Goal: Information Seeking & Learning: Find specific page/section

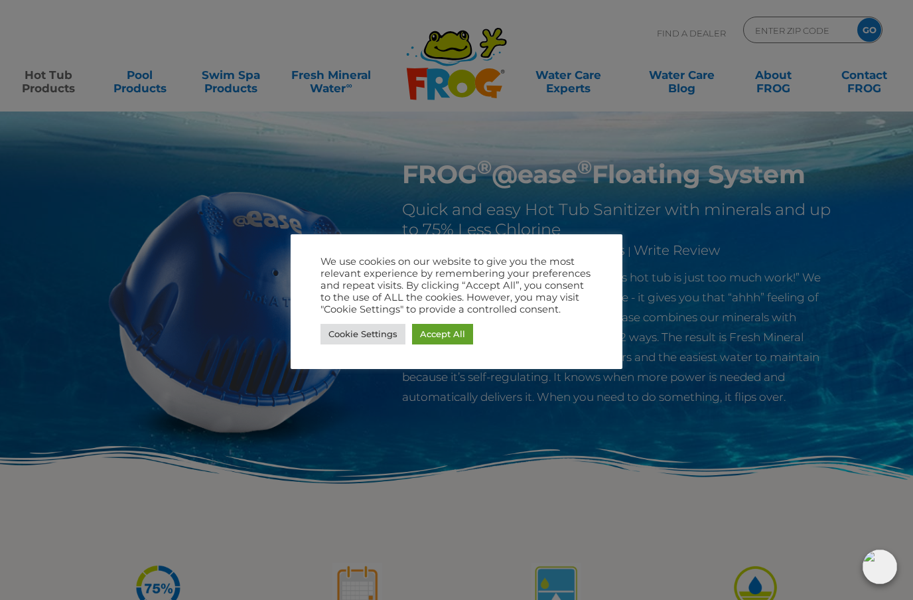
click at [381, 332] on link "Cookie Settings" at bounding box center [362, 334] width 85 height 21
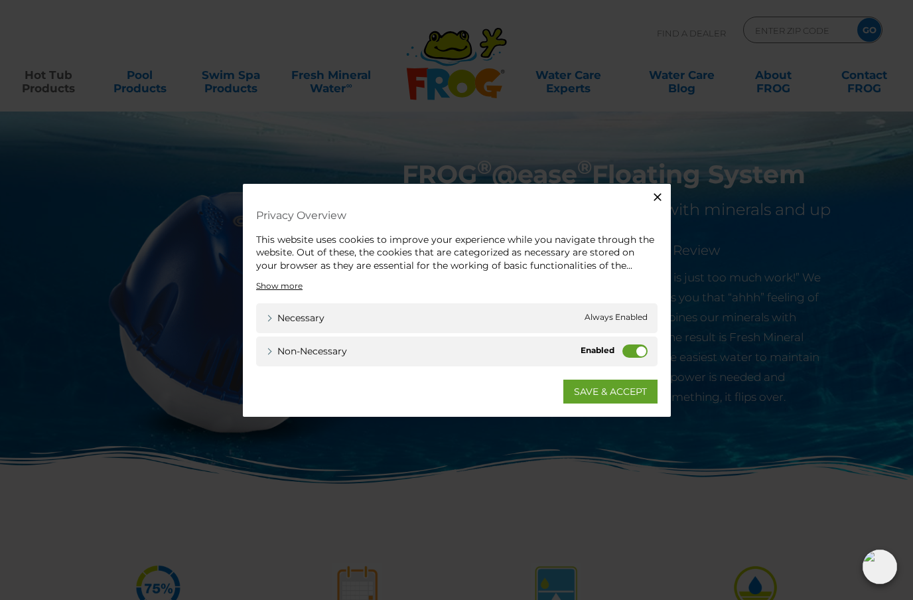
click at [630, 351] on label "Non-necessary" at bounding box center [634, 350] width 25 height 13
click at [0, 0] on input "Non-necessary" at bounding box center [0, 0] width 0 height 0
click at [273, 316] on link "Necessary" at bounding box center [295, 318] width 58 height 14
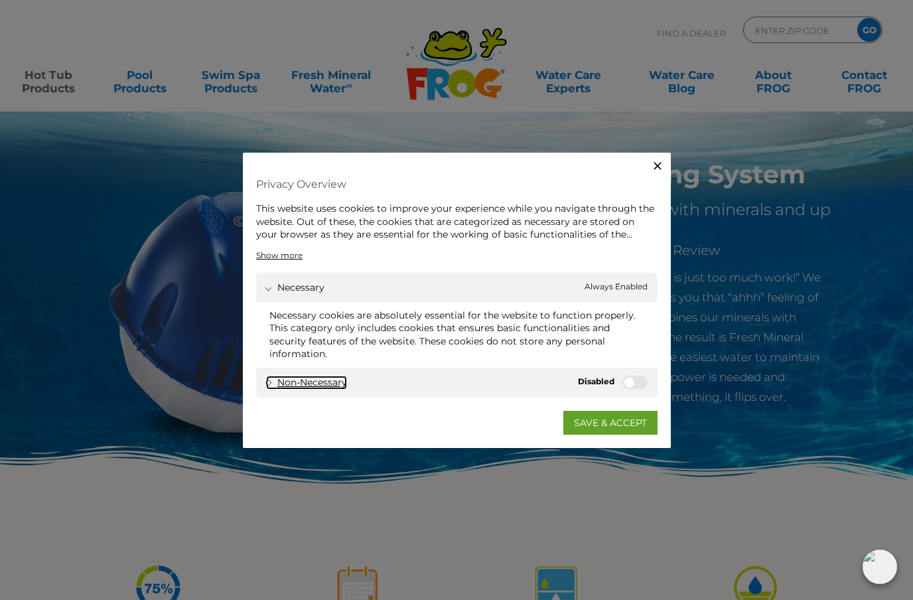
click at [276, 381] on link "Non-necessary" at bounding box center [306, 383] width 81 height 14
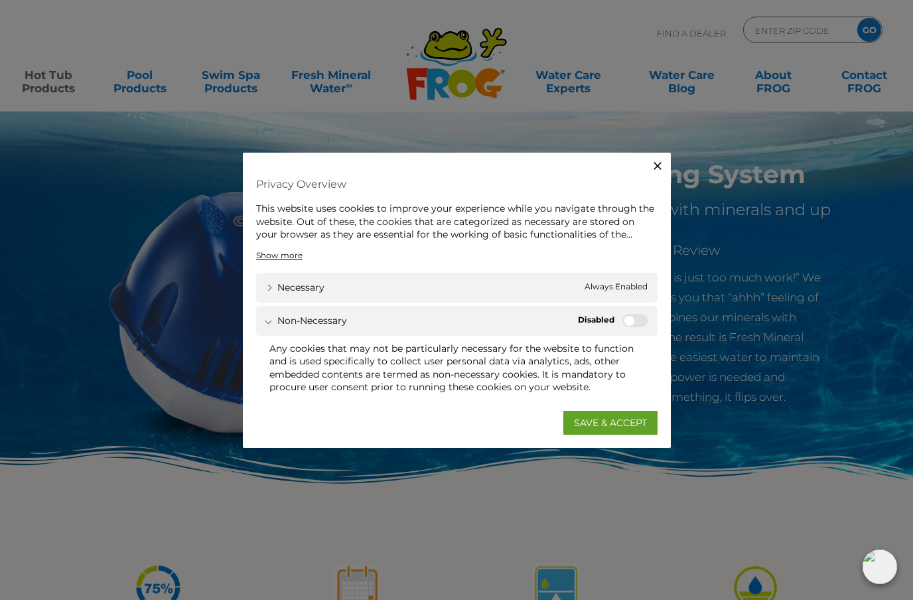
click at [621, 425] on link "SAVE & ACCEPT" at bounding box center [610, 423] width 94 height 24
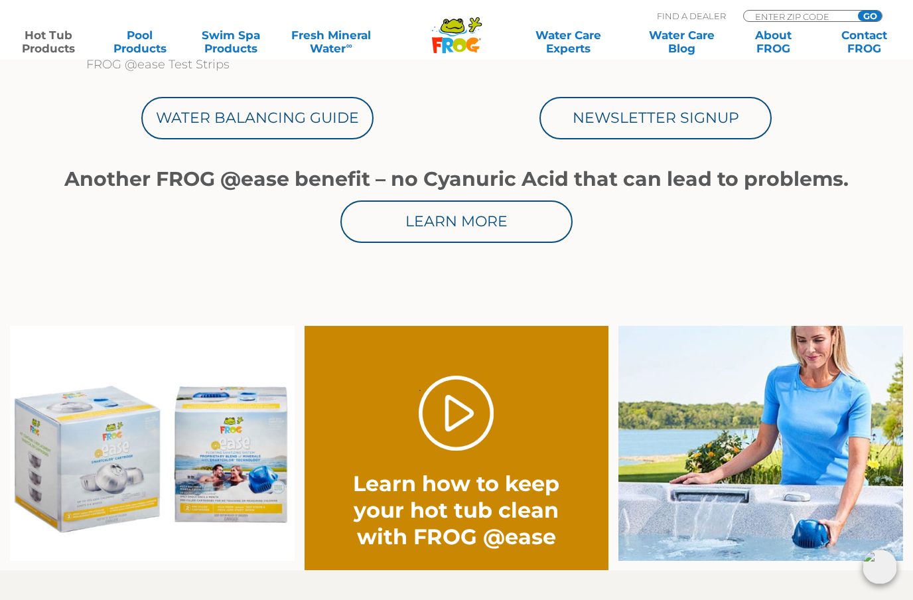
scroll to position [765, 0]
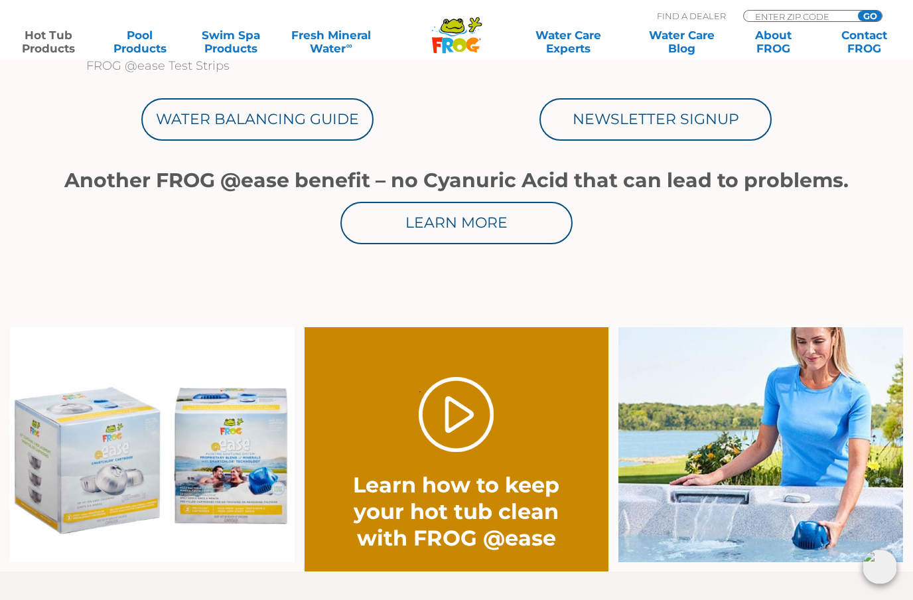
click at [460, 415] on link "." at bounding box center [456, 414] width 75 height 75
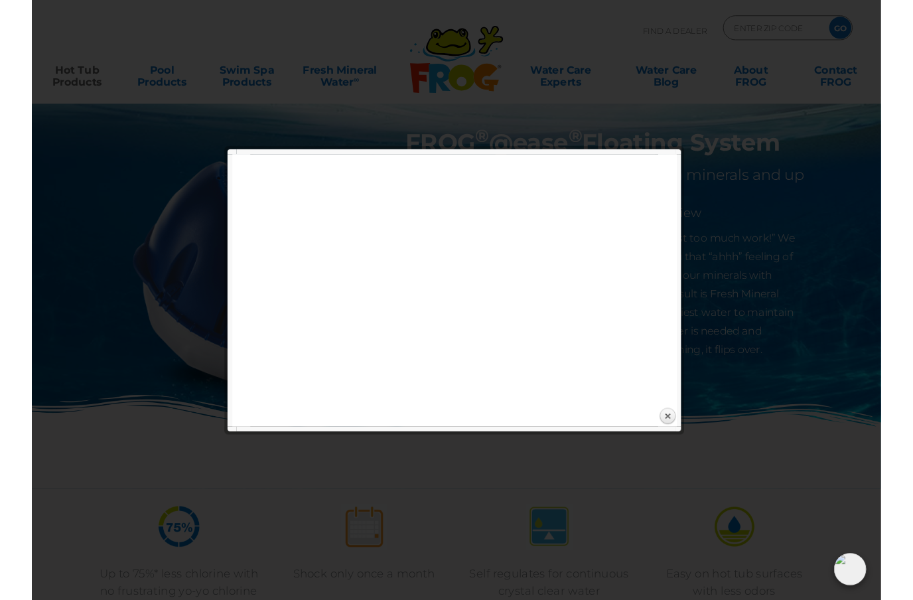
scroll to position [765, 0]
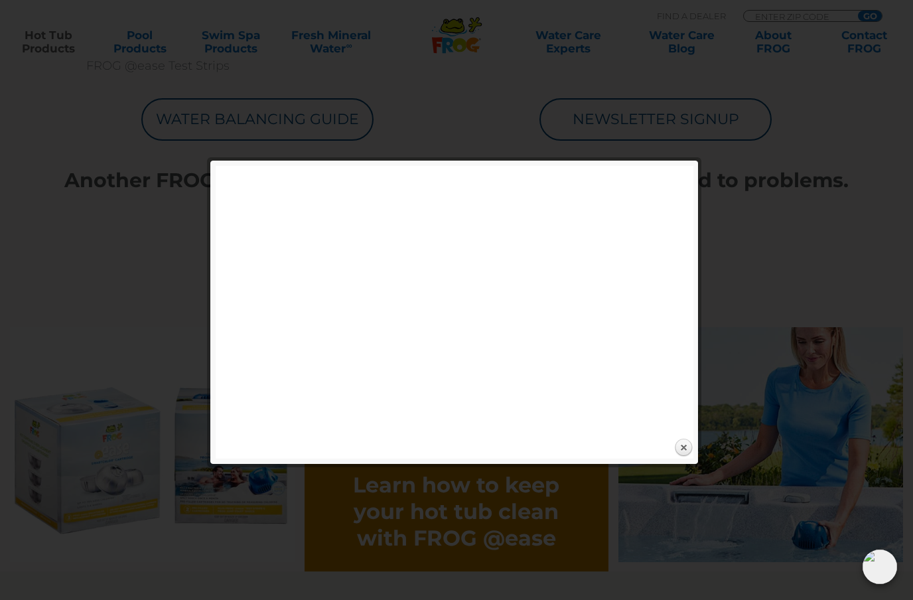
click at [691, 448] on link "Close" at bounding box center [683, 448] width 20 height 20
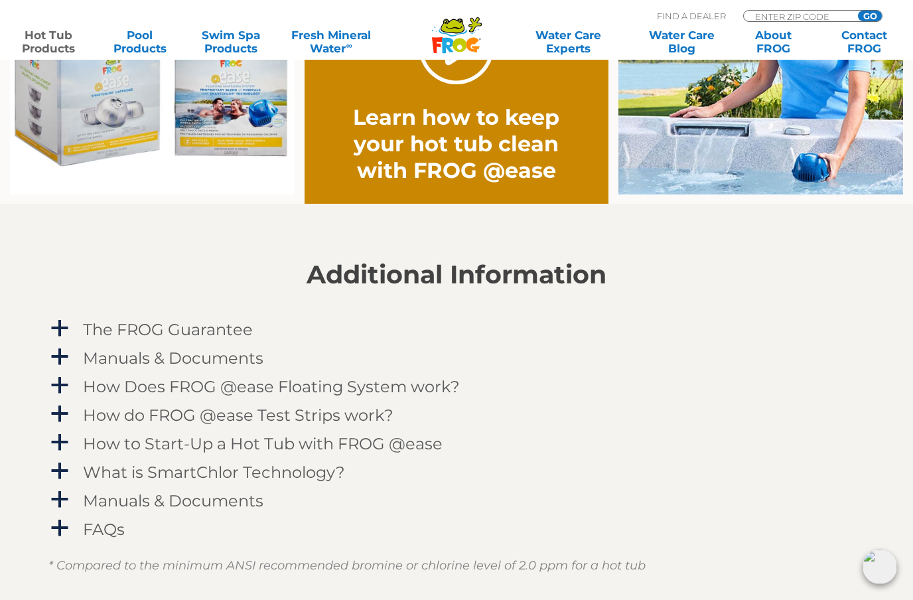
scroll to position [1133, 0]
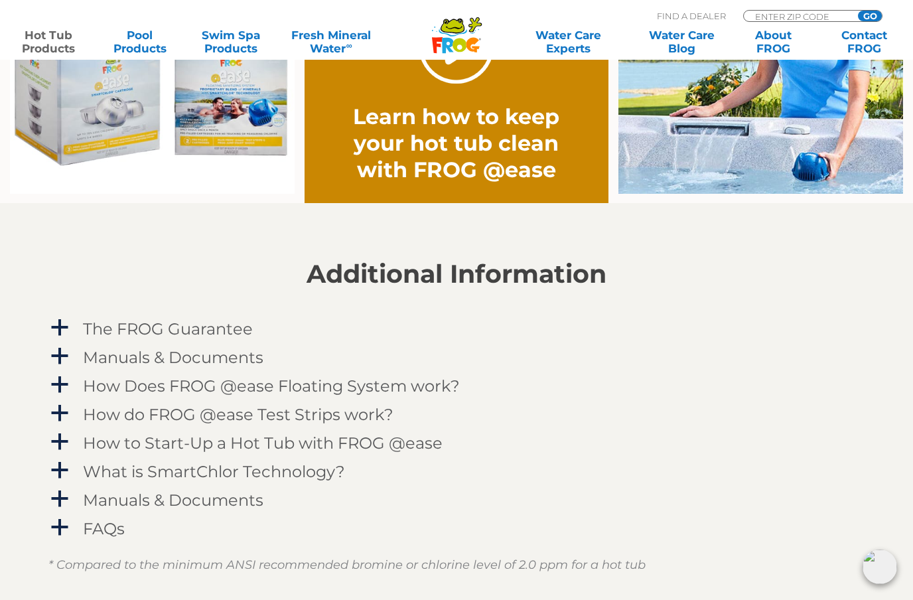
click at [60, 387] on span "a" at bounding box center [60, 385] width 20 height 20
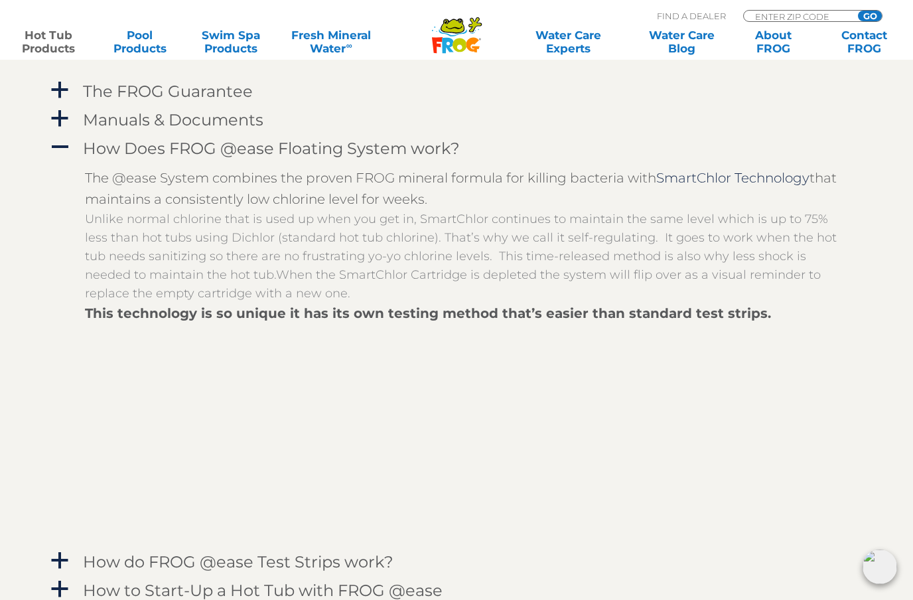
scroll to position [1359, 0]
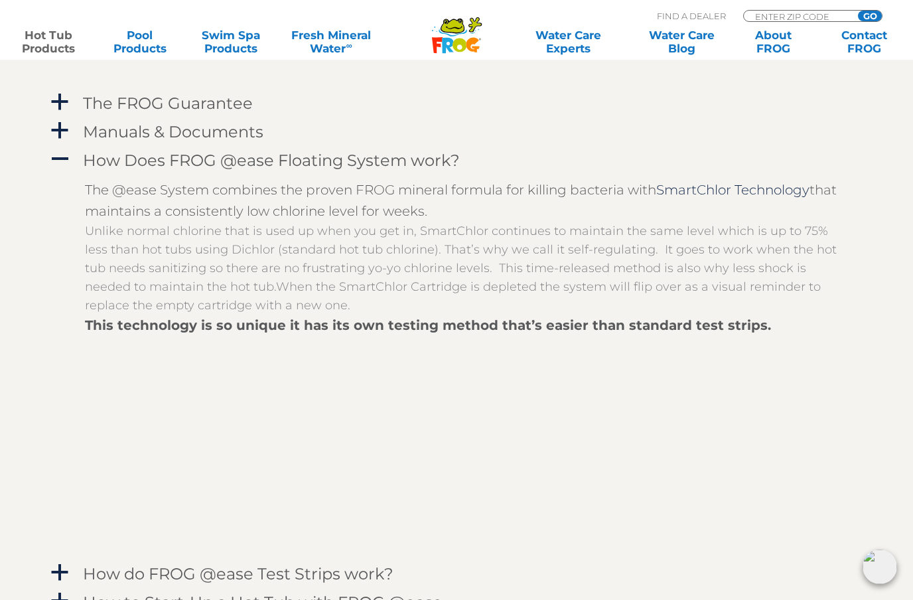
click at [55, 133] on span "a" at bounding box center [60, 131] width 20 height 20
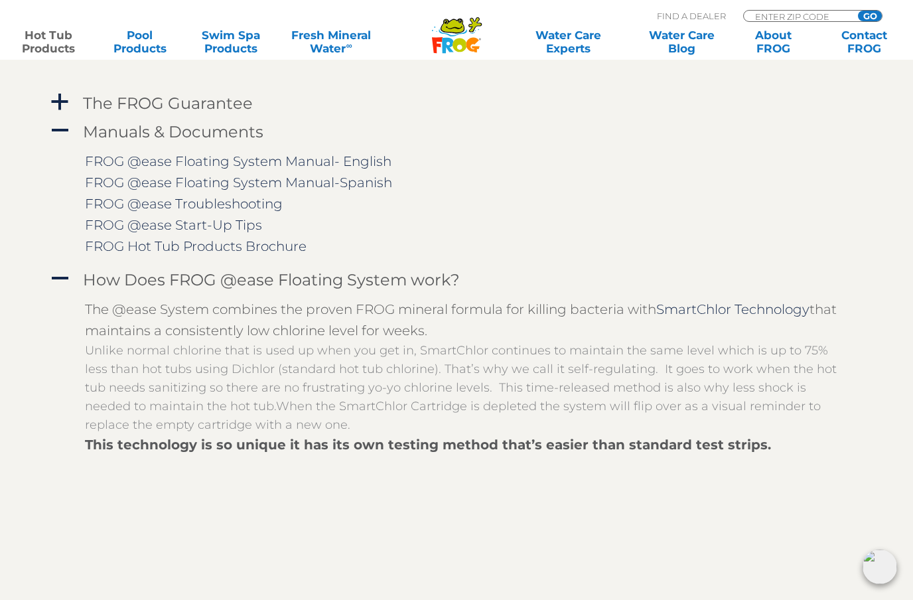
click at [58, 98] on span "a" at bounding box center [60, 102] width 20 height 20
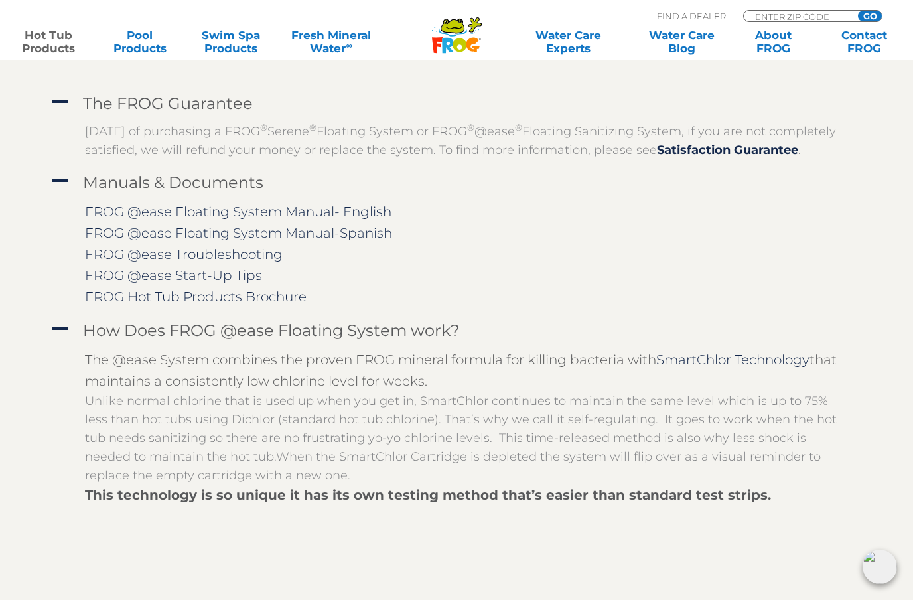
click at [101, 220] on link "FROG @ease Floating System Manual- English" at bounding box center [238, 212] width 307 height 16
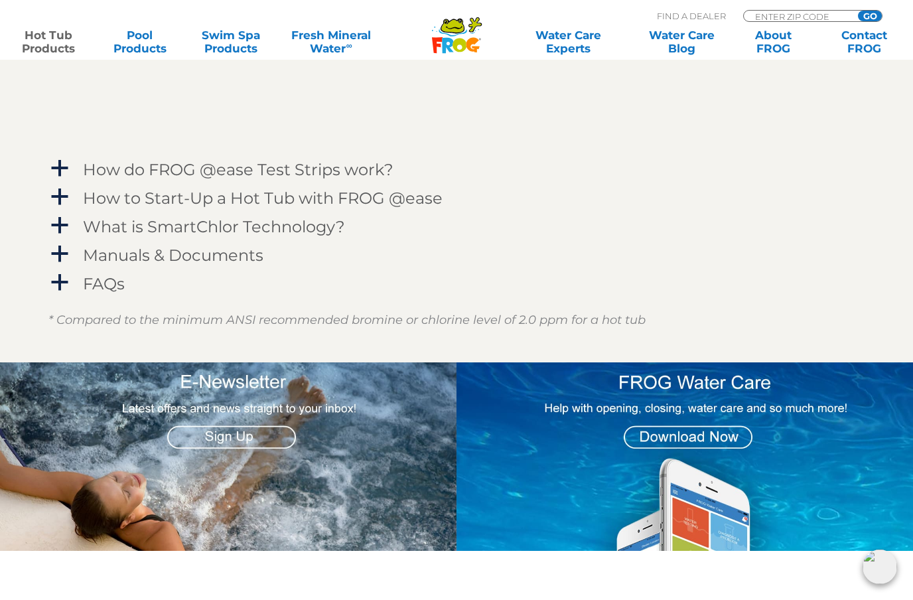
scroll to position [1935, 0]
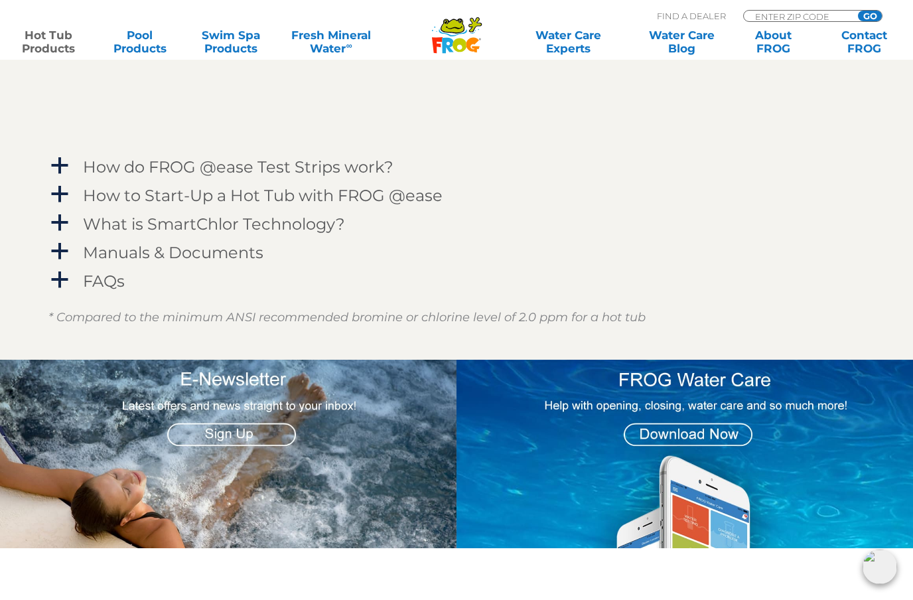
click at [59, 290] on span "a" at bounding box center [60, 280] width 20 height 20
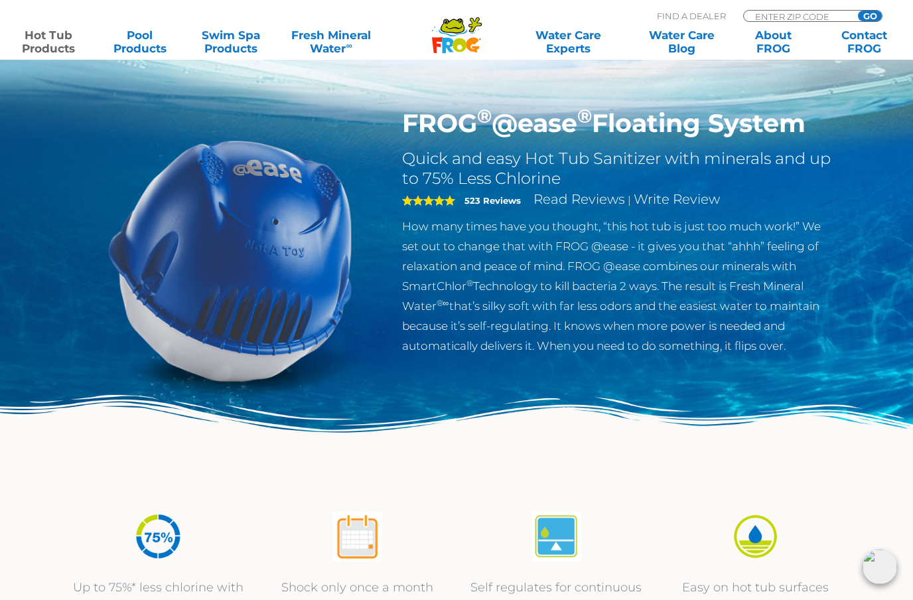
scroll to position [0, 0]
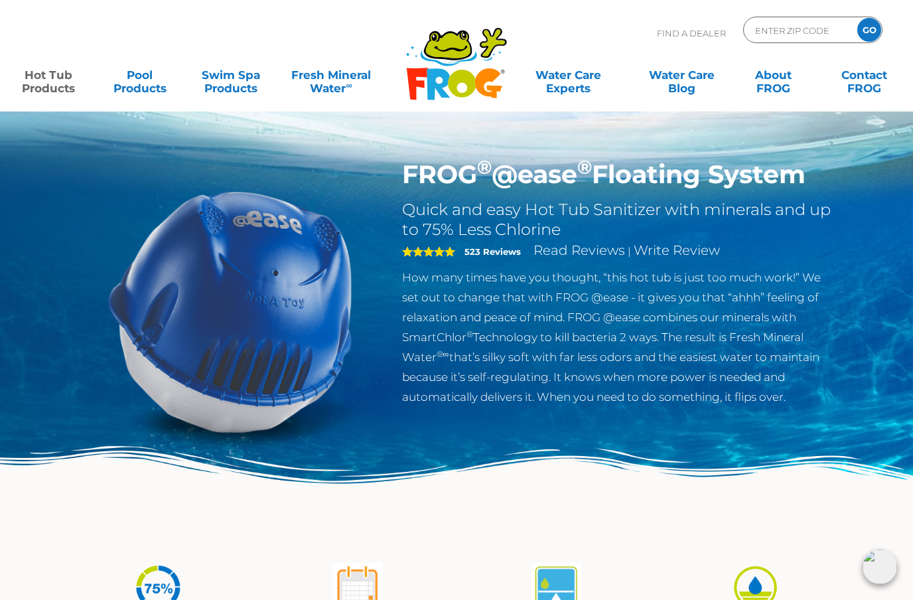
click at [803, 27] on input "ENTER ZIP CODE" at bounding box center [799, 30] width 90 height 19
type input "ENTER ZIP CODE"
type input "52722"
click at [872, 34] on input "GO" at bounding box center [869, 30] width 24 height 24
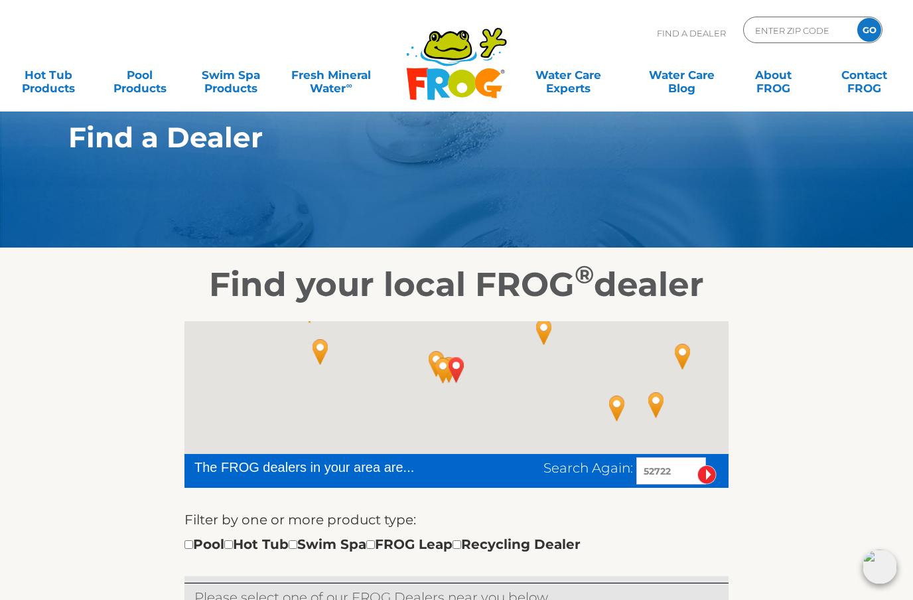
scroll to position [19, 0]
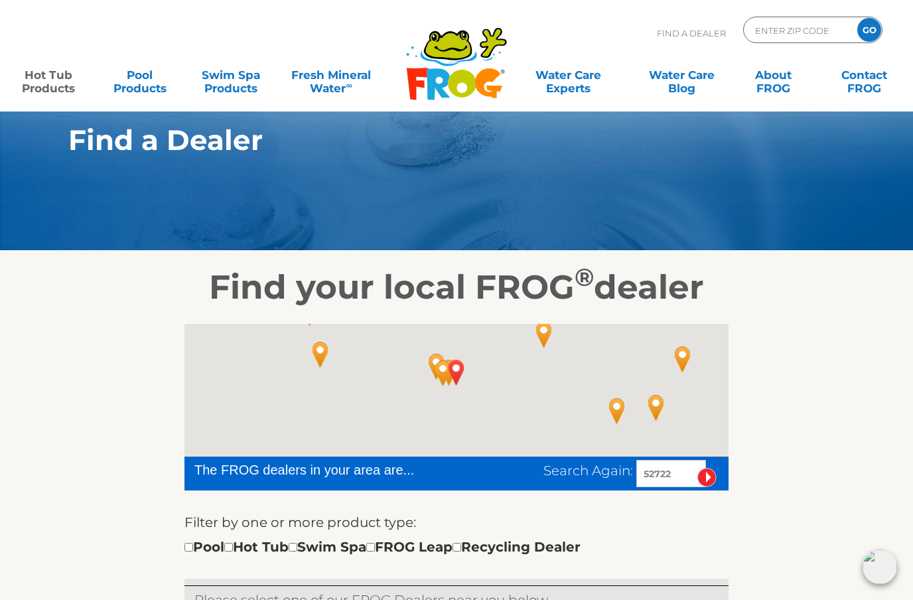
click at [44, 80] on link "Hot Tub Products" at bounding box center [48, 75] width 71 height 27
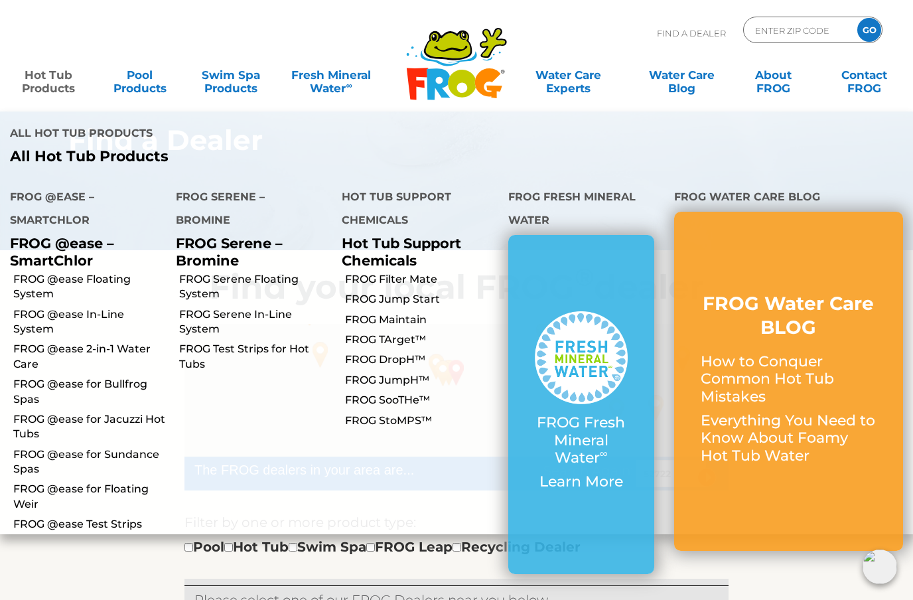
click at [29, 272] on link "FROG @ease Floating System" at bounding box center [89, 287] width 153 height 30
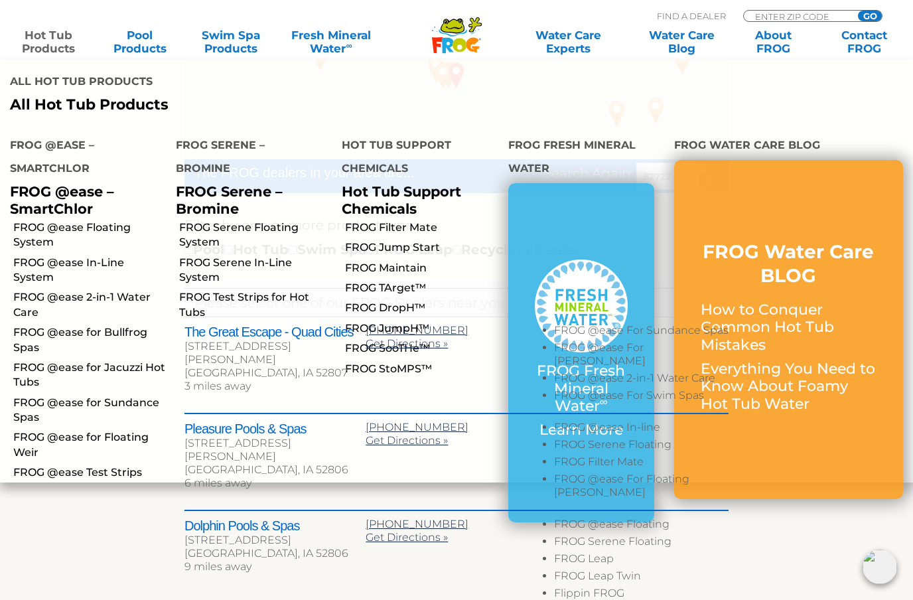
scroll to position [317, 0]
click at [46, 34] on link "Hot Tub Products" at bounding box center [48, 42] width 71 height 27
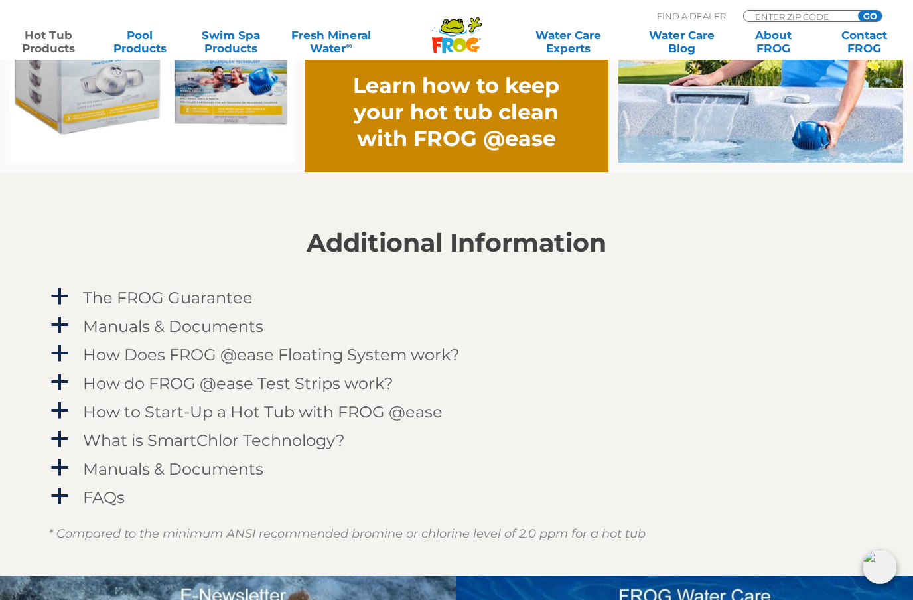
scroll to position [1168, 0]
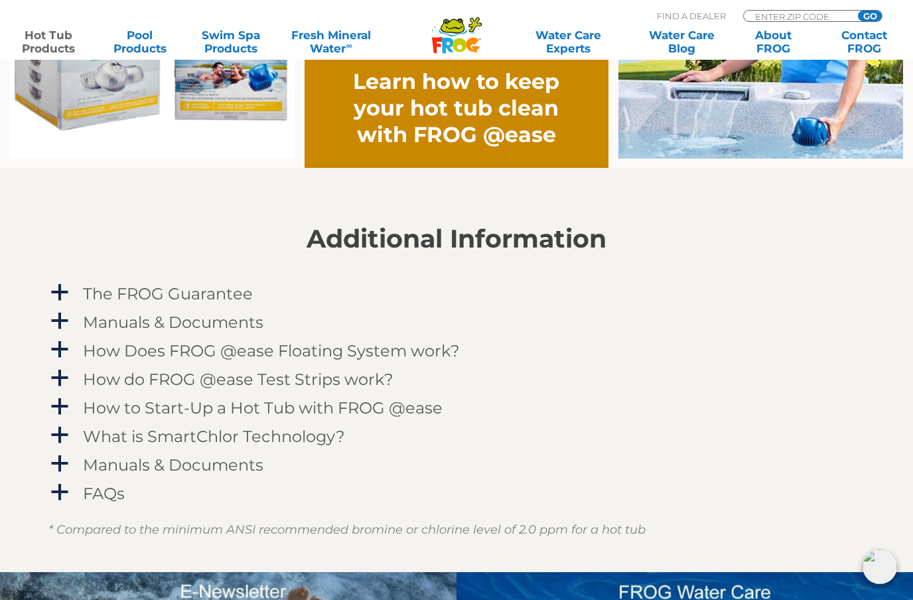
click at [57, 325] on span "a" at bounding box center [60, 321] width 20 height 20
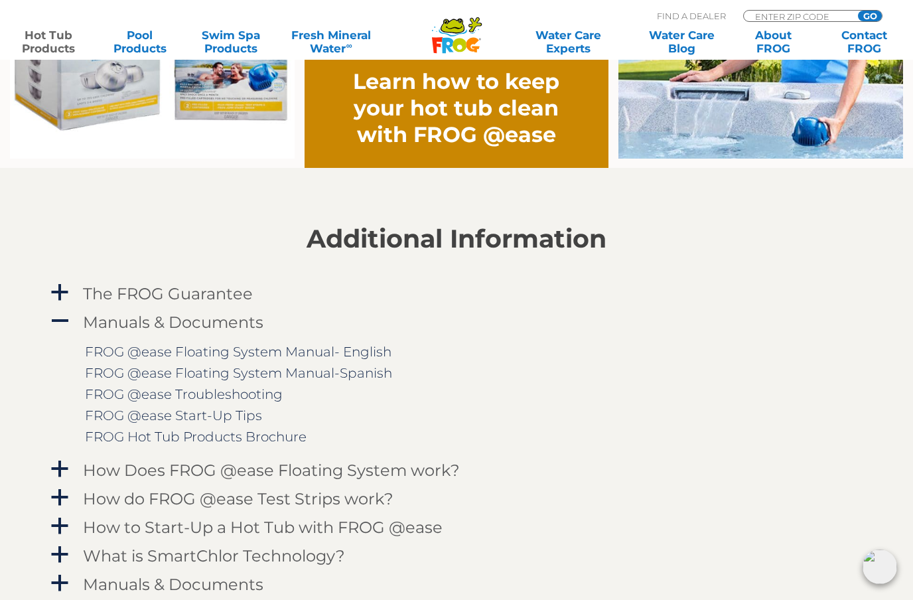
click at [128, 354] on link "FROG @ease Floating System Manual- English" at bounding box center [238, 352] width 307 height 16
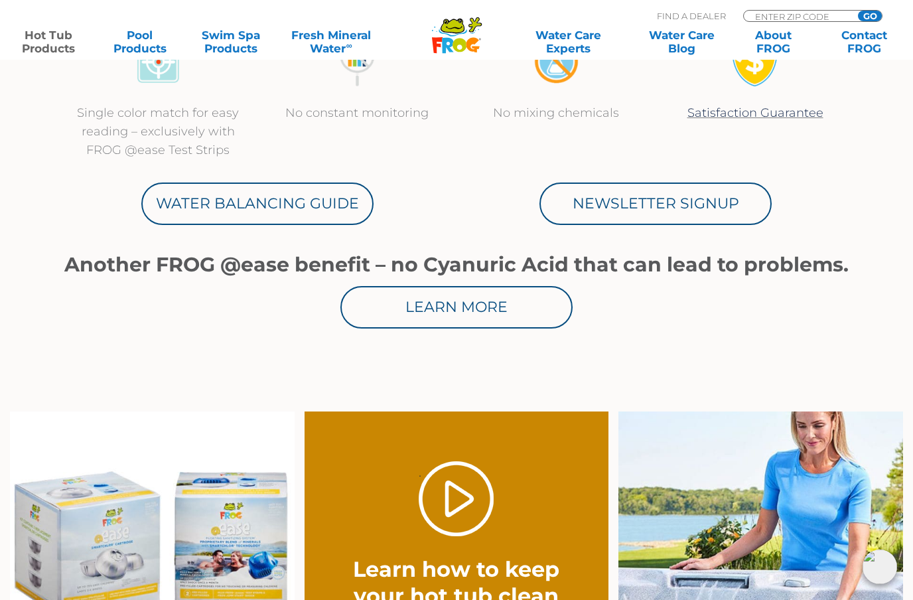
scroll to position [679, 0]
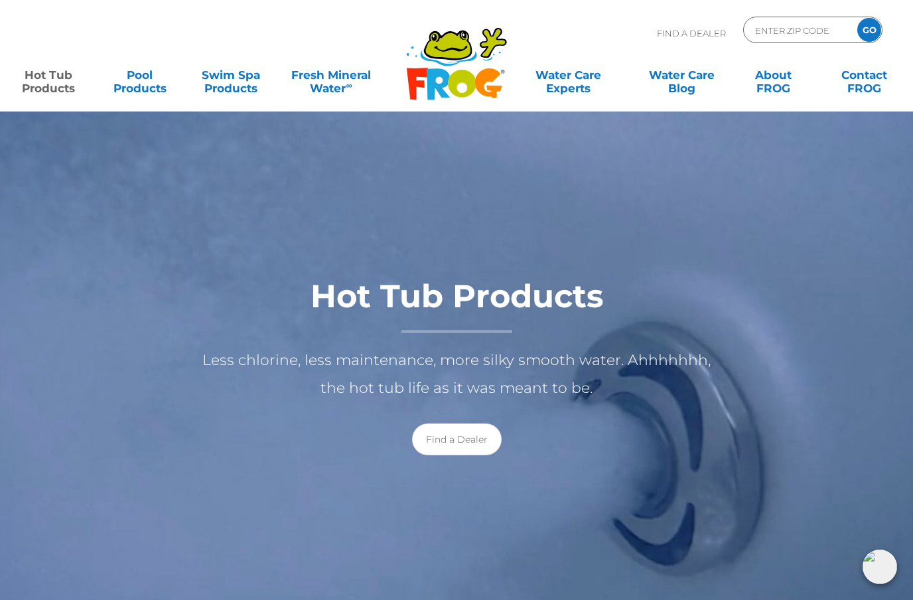
scroll to position [56, 0]
click at [46, 83] on link "Hot Tub Products" at bounding box center [48, 75] width 71 height 27
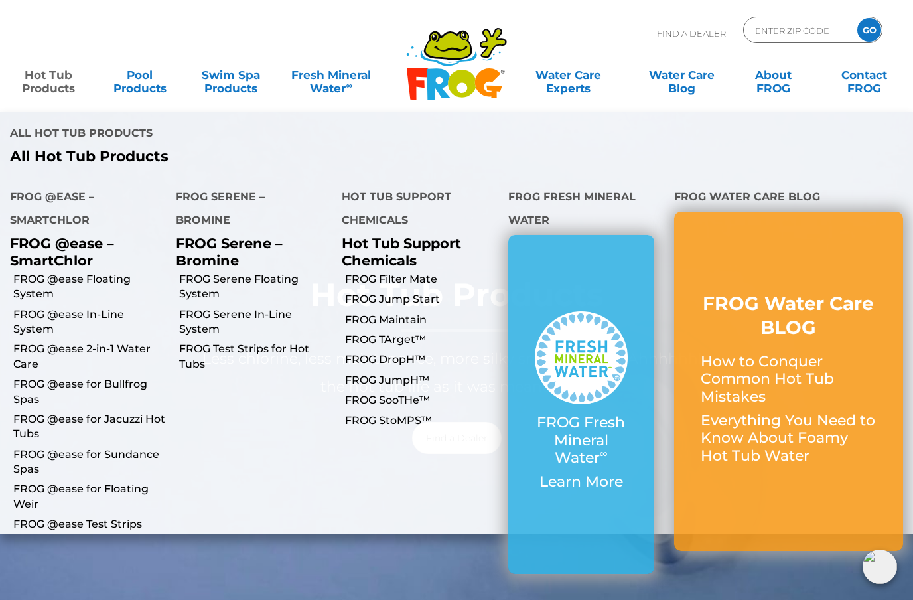
click at [826, 523] on div at bounding box center [456, 378] width 913 height 646
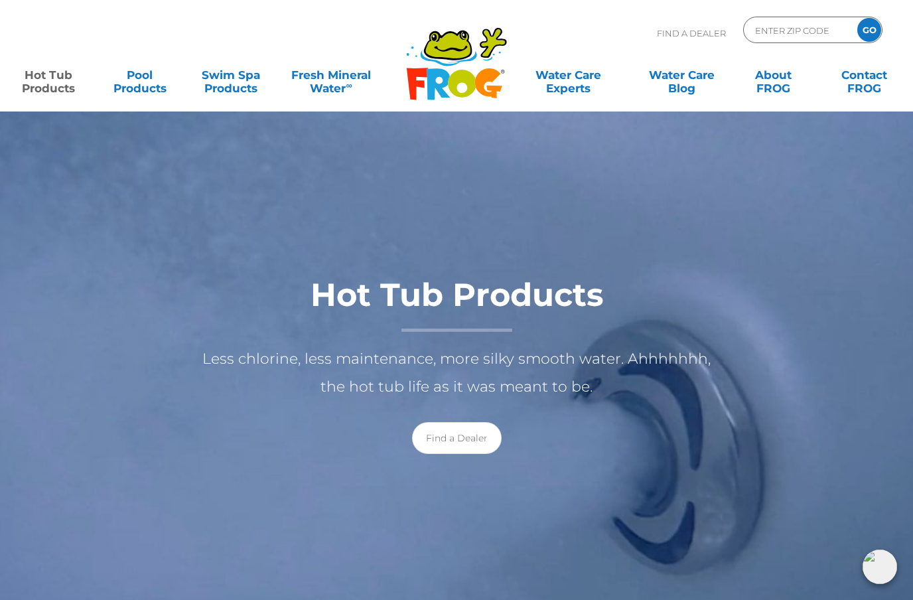
click at [44, 84] on link "Hot Tub Products" at bounding box center [48, 75] width 71 height 27
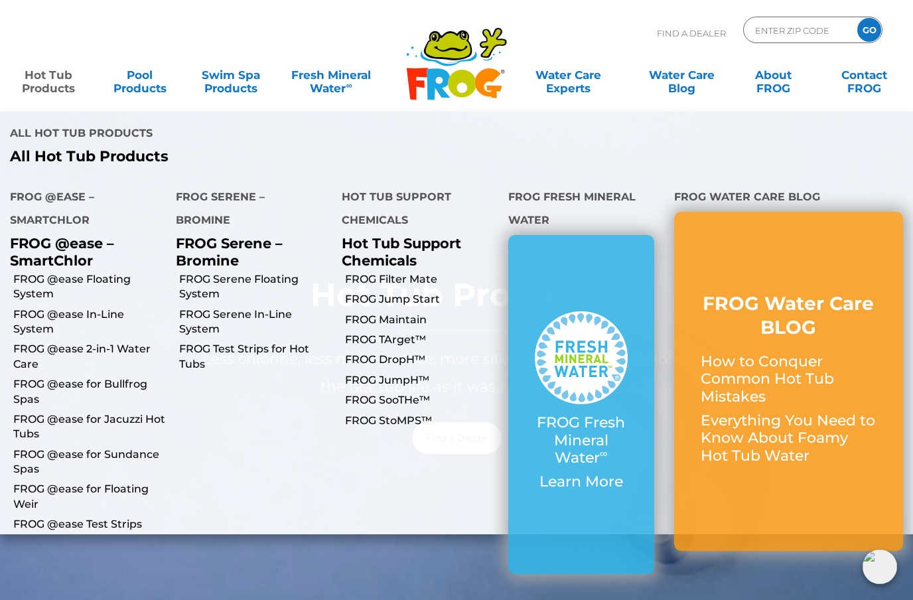
click at [48, 272] on link "FROG @ease Floating System" at bounding box center [89, 287] width 153 height 30
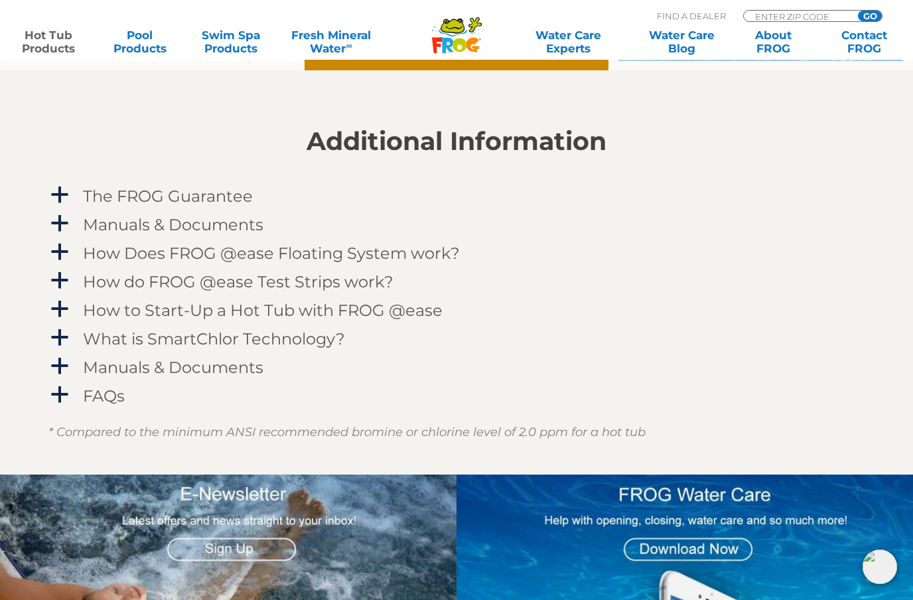
scroll to position [1268, 0]
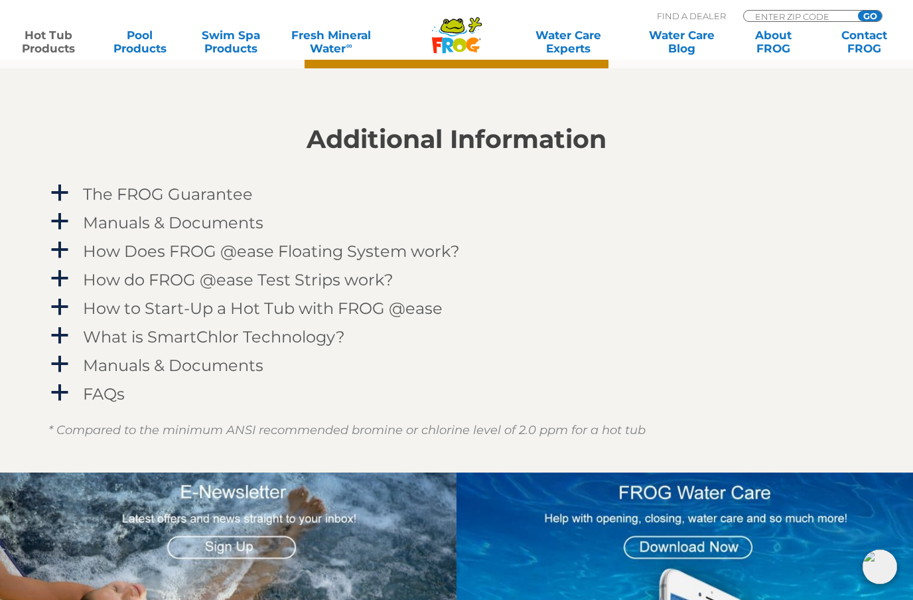
click at [60, 393] on span "a" at bounding box center [60, 393] width 20 height 20
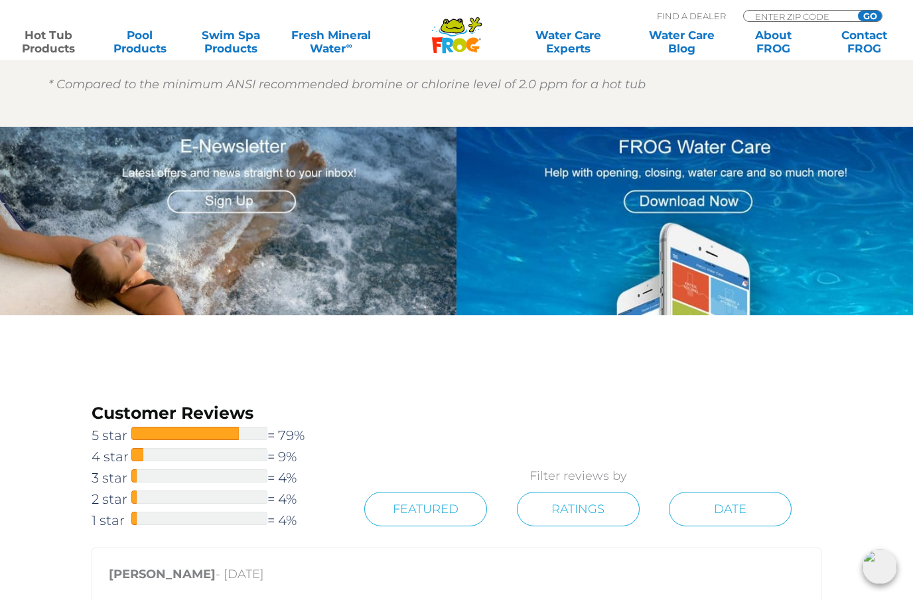
scroll to position [2088, 0]
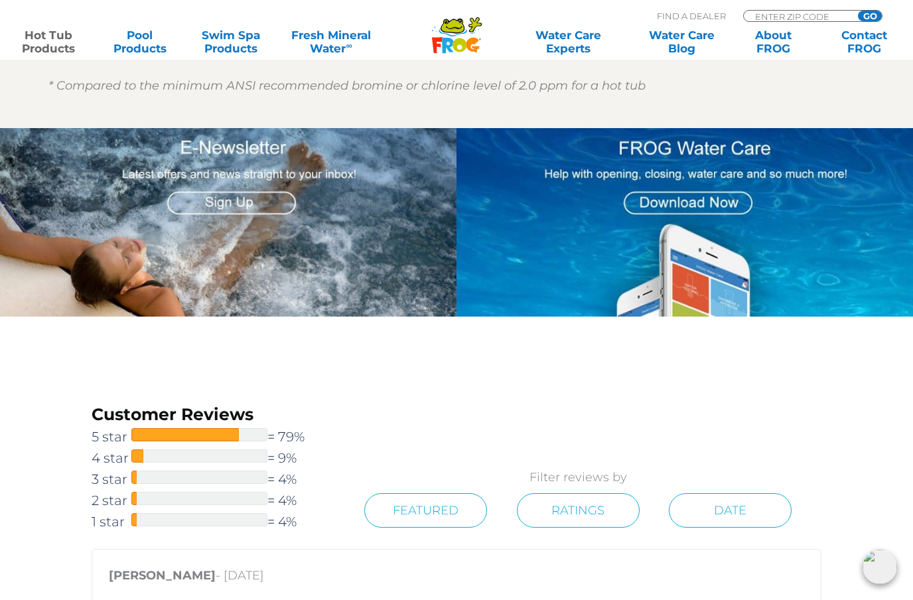
click at [797, 16] on input "ENTER ZIP CODE" at bounding box center [799, 16] width 90 height 11
type input "ENTER ZIP CODE"
type input "52722"
click at [876, 12] on input "GO" at bounding box center [870, 16] width 24 height 11
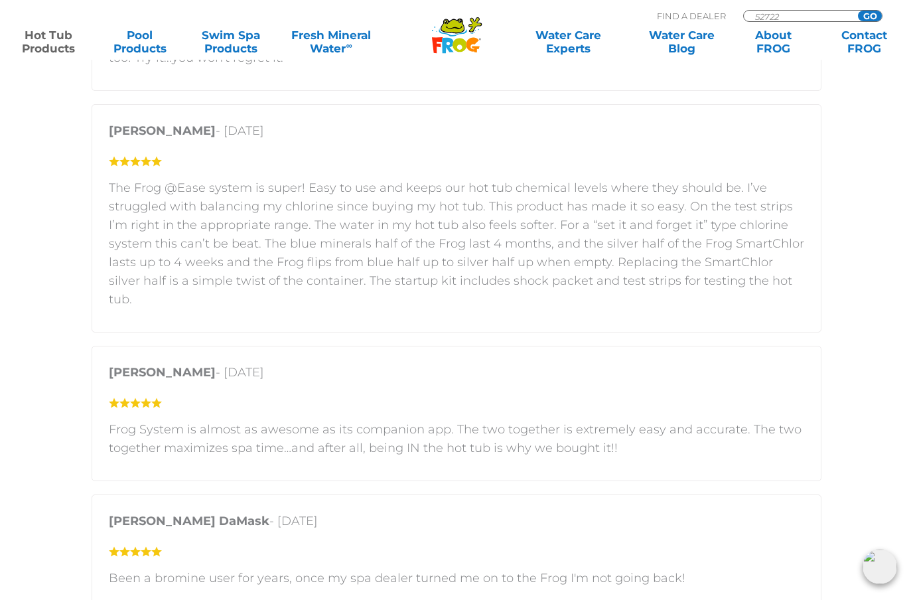
scroll to position [2725, 0]
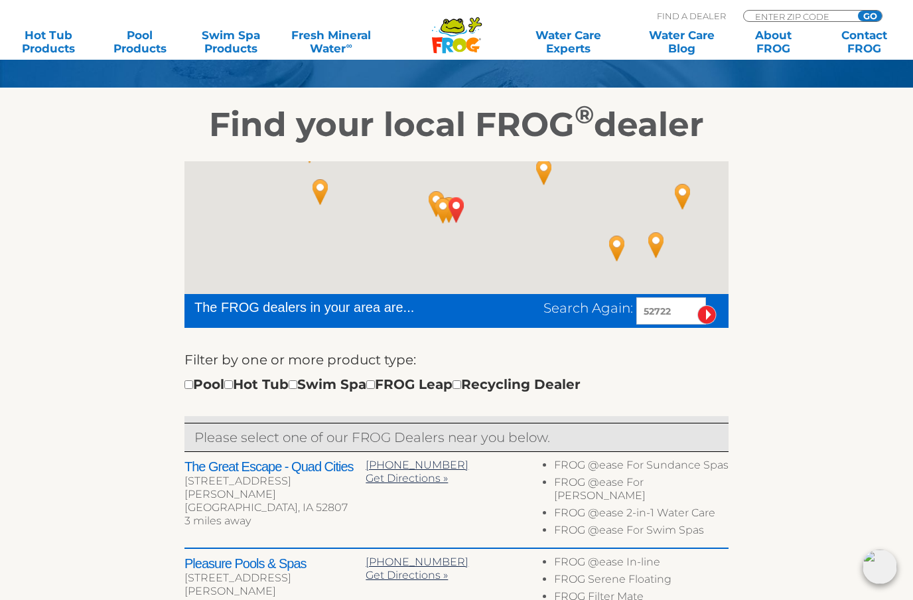
scroll to position [204, 0]
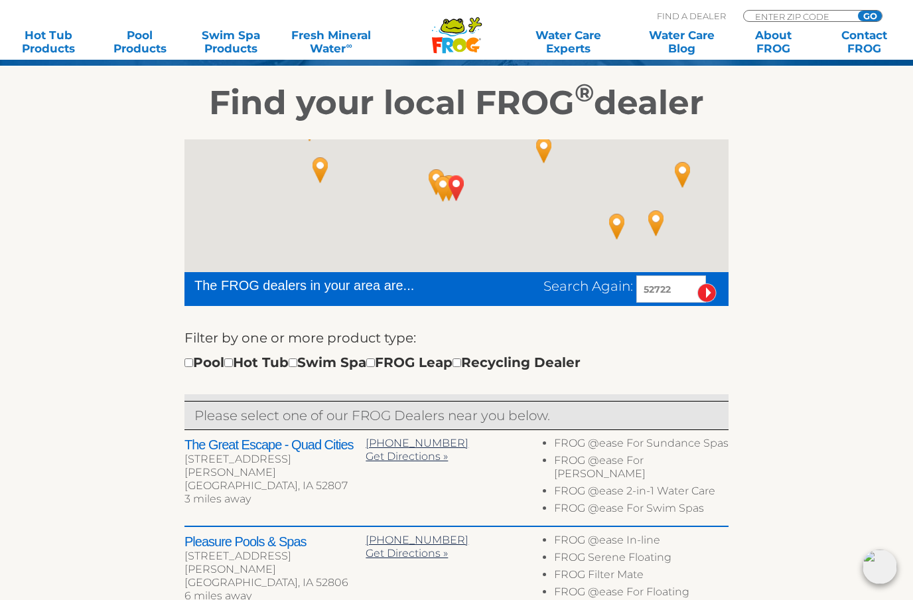
click at [228, 443] on h2 "The Great Escape - Quad Cities" at bounding box center [274, 445] width 181 height 16
click at [245, 446] on h2 "The Great Escape - Quad Cities" at bounding box center [274, 445] width 181 height 16
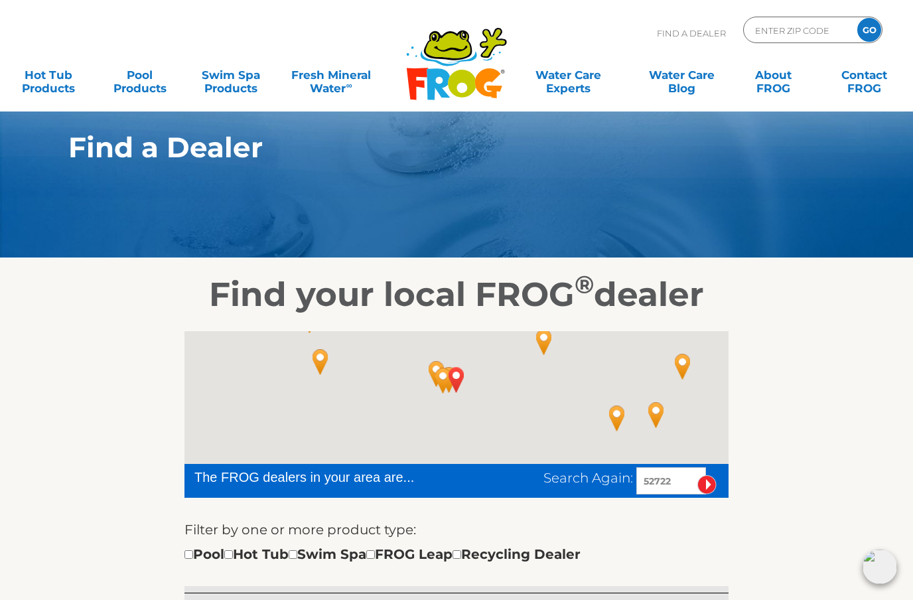
scroll to position [0, 0]
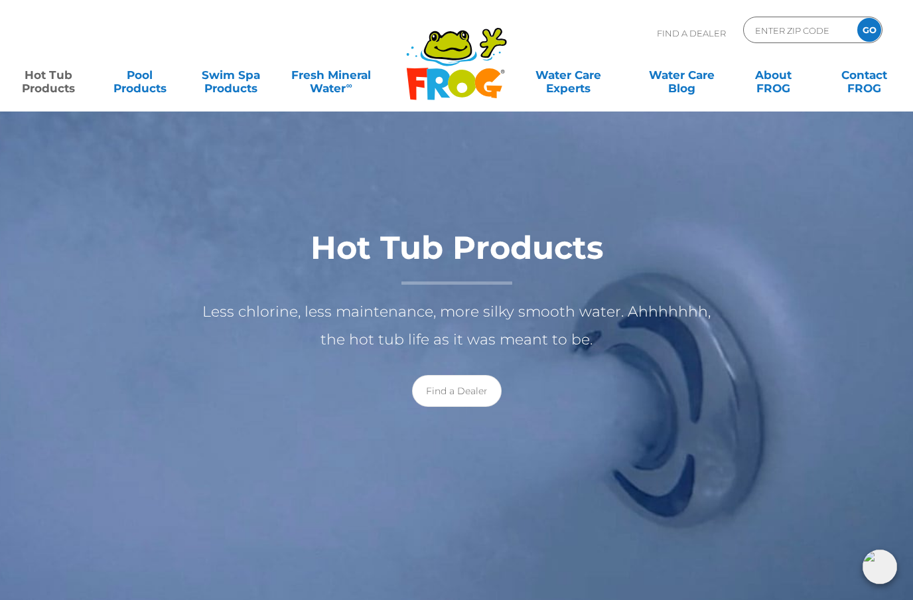
click at [798, 36] on input "ENTER ZIP CODE" at bounding box center [799, 30] width 90 height 19
type input "ENTER ZIP CODE"
type input "52722"
click at [874, 36] on input "GO" at bounding box center [869, 30] width 24 height 24
click at [869, 33] on input "GO" at bounding box center [869, 30] width 24 height 24
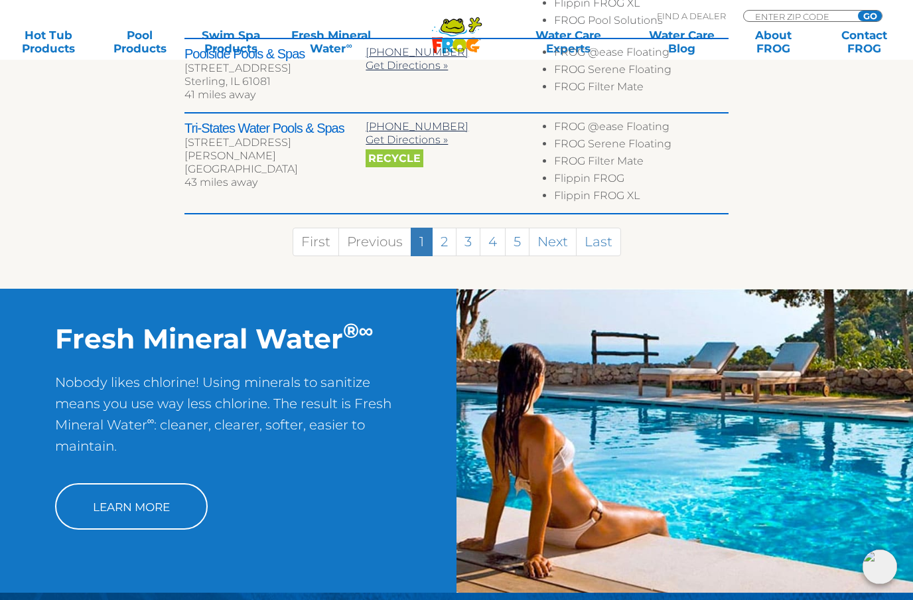
scroll to position [929, 0]
